Goal: Check status: Check status

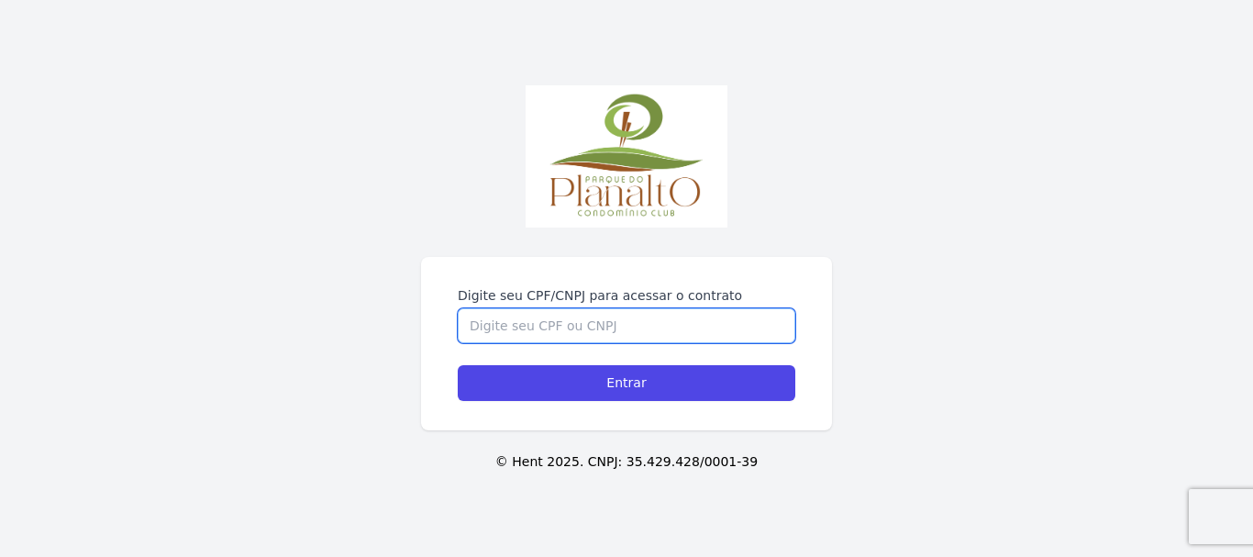
click at [706, 311] on input "Digite seu CPF/CNPJ para acessar o contrato" at bounding box center [626, 325] width 337 height 35
type input "09728262469"
click at [458, 365] on input "Entrar" at bounding box center [626, 383] width 337 height 36
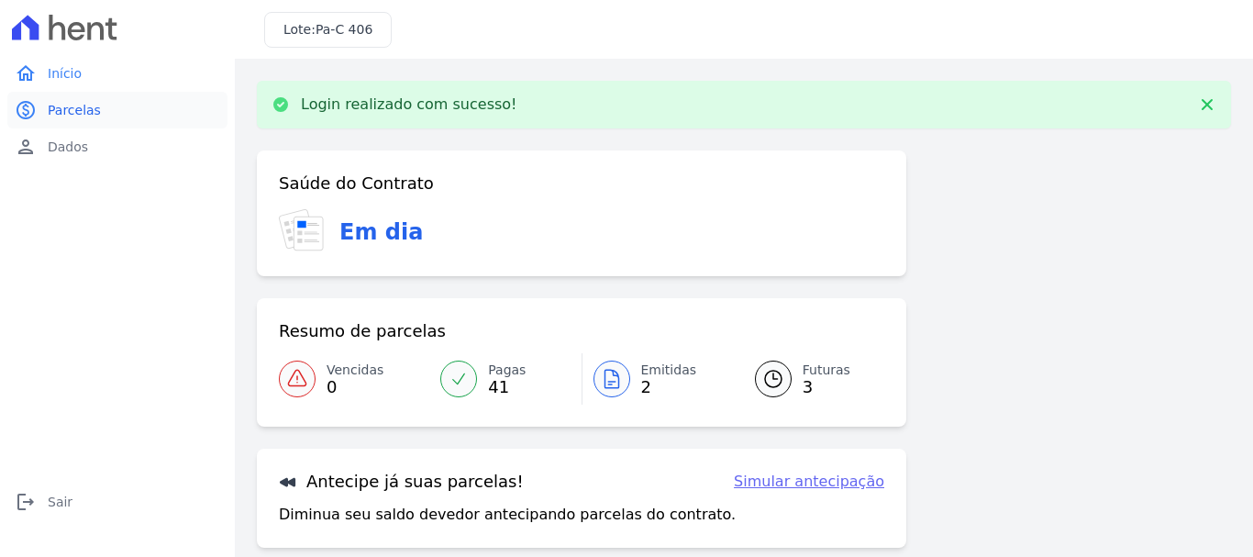
click at [113, 95] on link "paid Parcelas" at bounding box center [117, 110] width 220 height 37
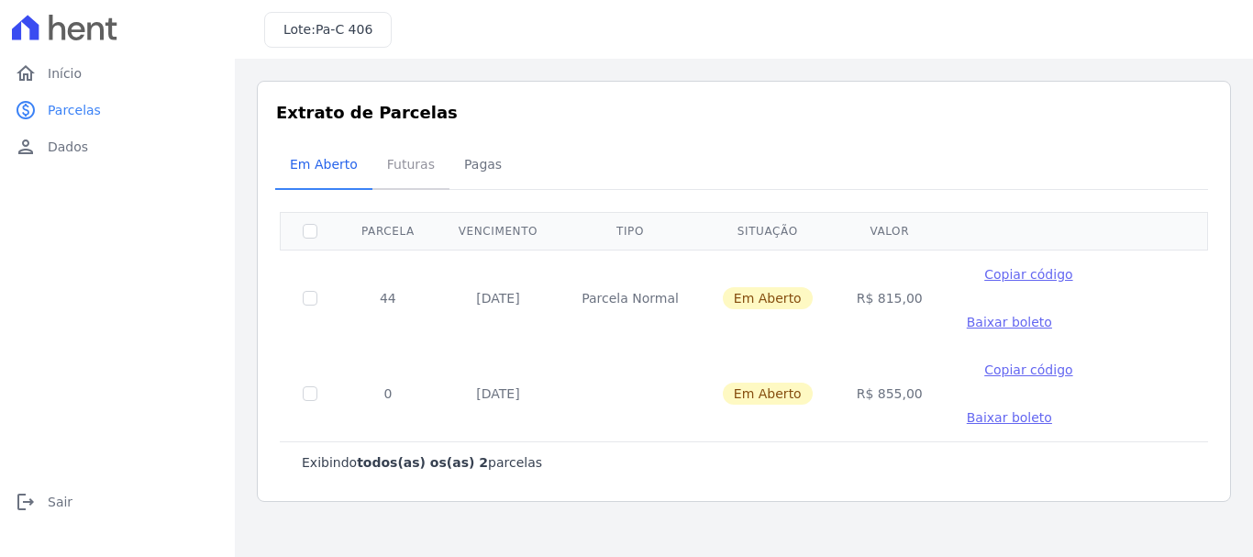
click at [386, 173] on span "Futuras" at bounding box center [411, 164] width 70 height 37
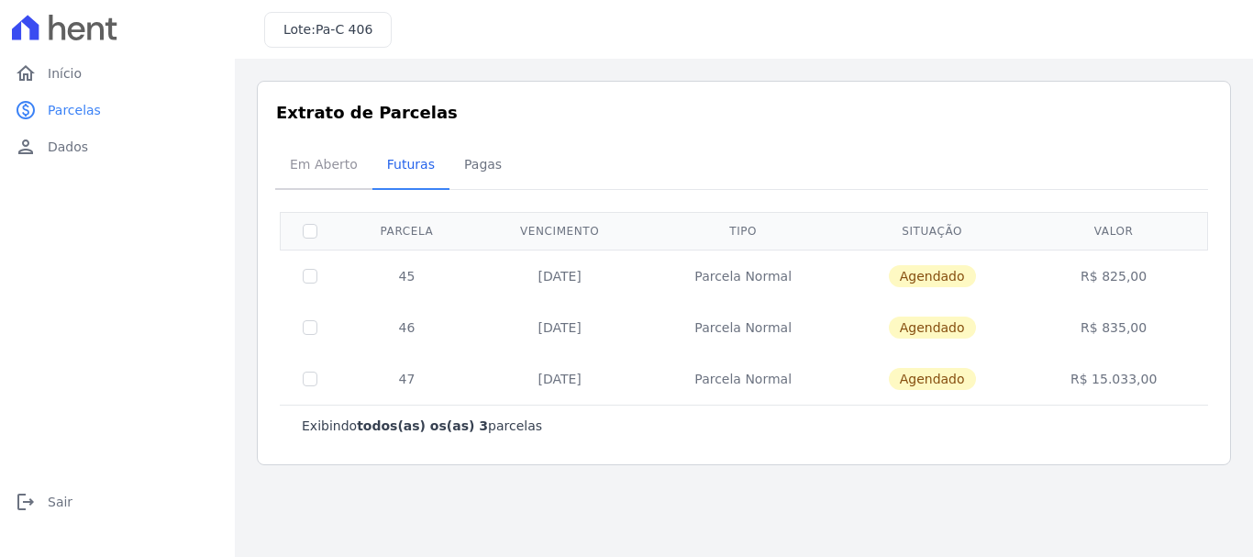
click at [322, 164] on span "Em Aberto" at bounding box center [324, 164] width 90 height 37
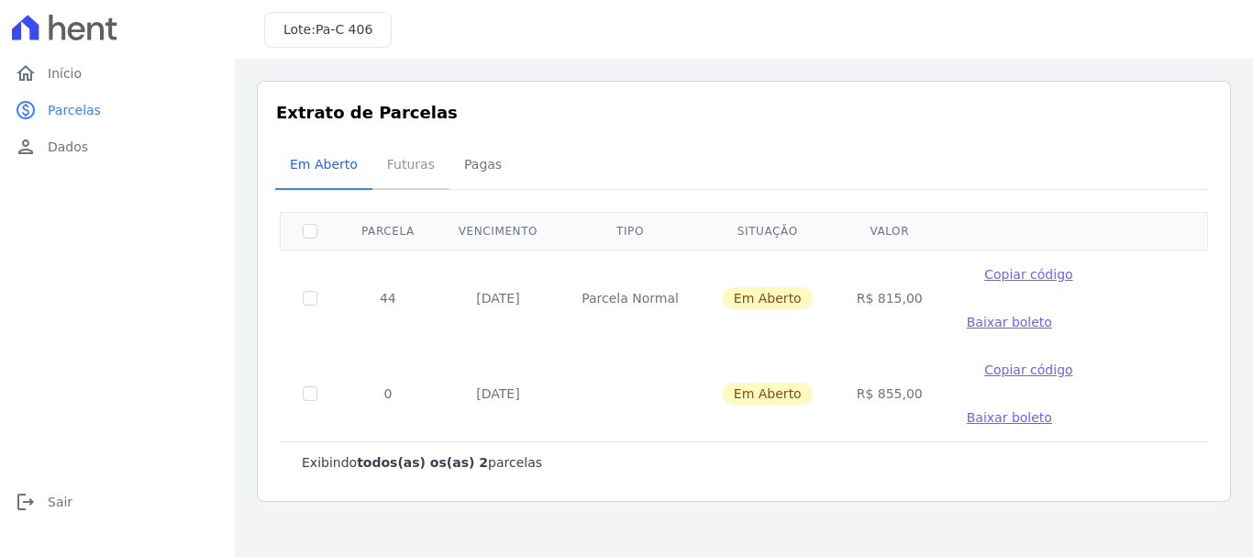
click at [424, 172] on span "Futuras" at bounding box center [411, 164] width 70 height 37
